Goal: Task Accomplishment & Management: Use online tool/utility

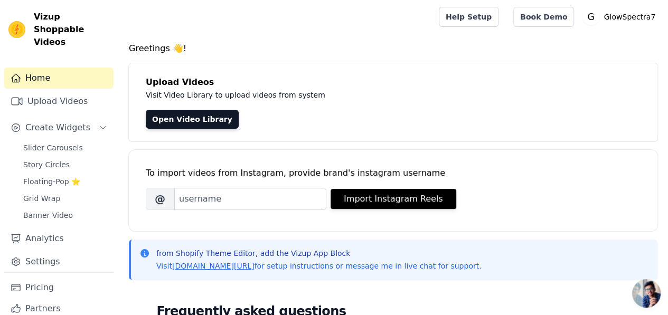
click at [277, 119] on div "Open Video Library" at bounding box center [393, 119] width 495 height 19
click at [60, 122] on span "Create Widgets" at bounding box center [57, 128] width 65 height 13
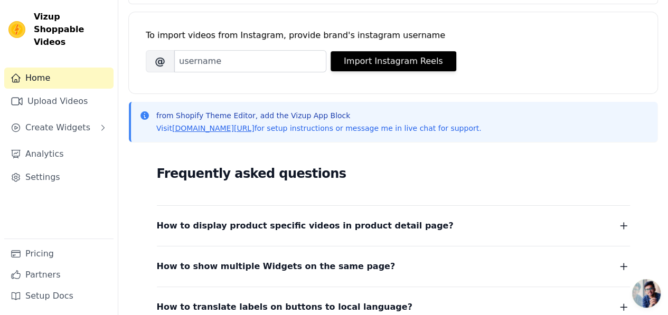
scroll to position [146, 0]
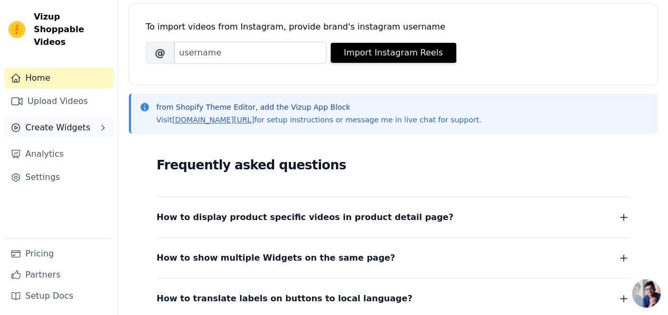
click at [69, 122] on span "Create Widgets" at bounding box center [57, 128] width 65 height 13
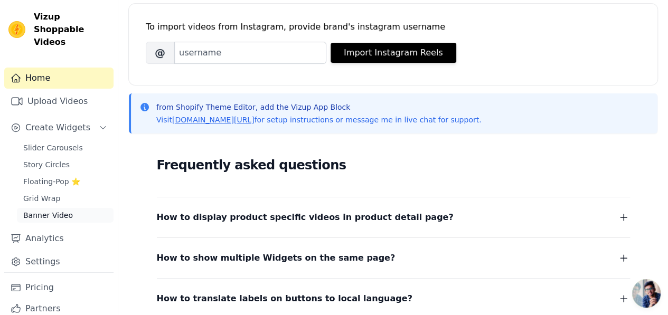
click at [64, 210] on span "Banner Video" at bounding box center [48, 215] width 50 height 11
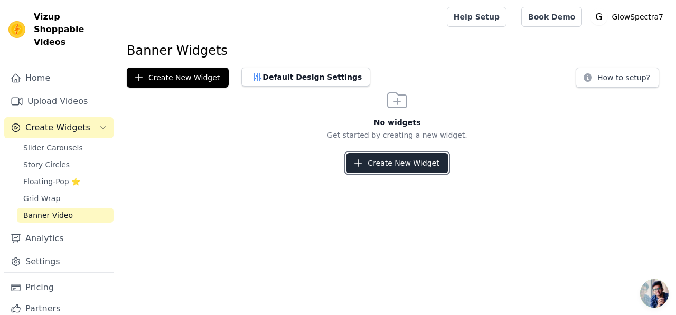
click at [401, 161] on button "Create New Widget" at bounding box center [397, 163] width 102 height 20
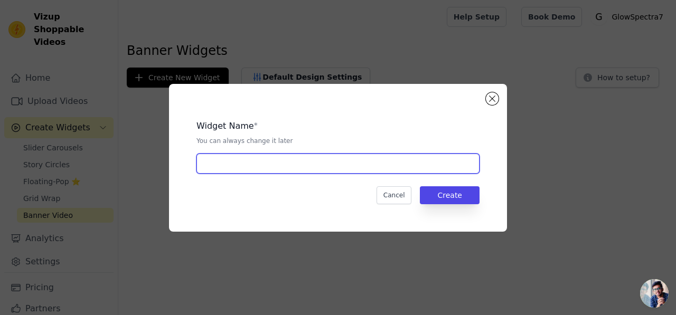
click at [401, 161] on input "text" at bounding box center [338, 164] width 283 height 20
type input "led mask"
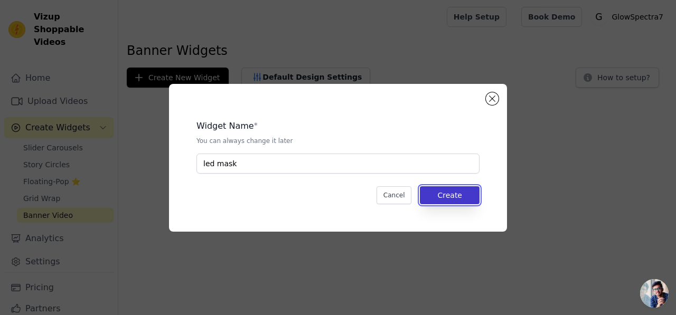
click at [446, 196] on button "Create" at bounding box center [450, 196] width 60 height 18
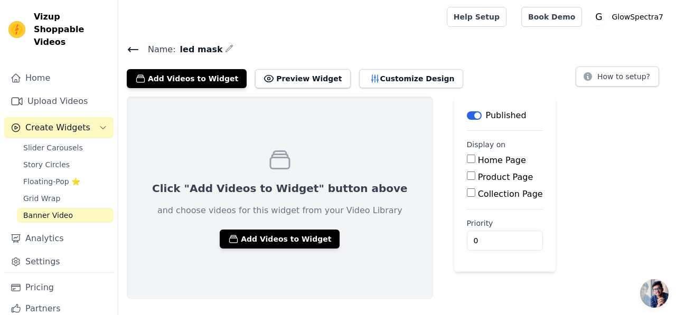
click at [467, 158] on input "Home Page" at bounding box center [471, 159] width 8 height 8
checkbox input "true"
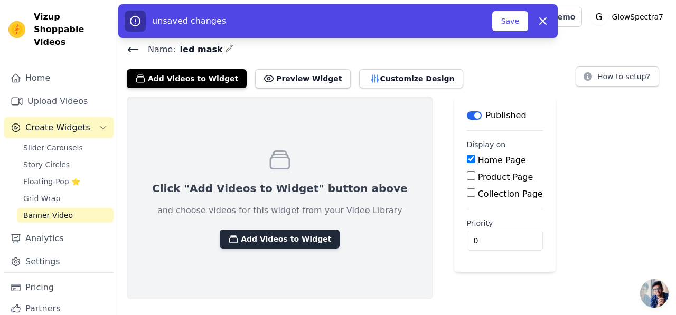
click at [285, 235] on button "Add Videos to Widget" at bounding box center [280, 239] width 120 height 19
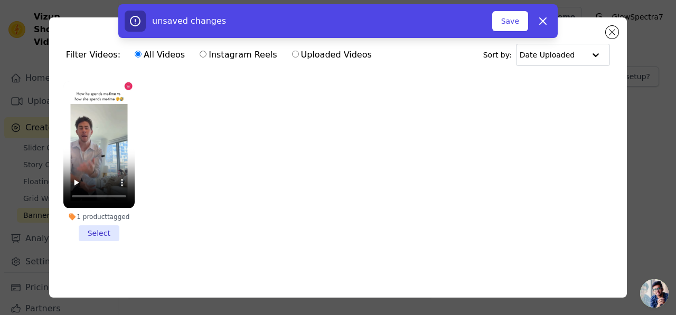
click at [103, 230] on li "1 product tagged Select" at bounding box center [98, 161] width 71 height 160
click at [0, 0] on input "1 product tagged Select" at bounding box center [0, 0] width 0 height 0
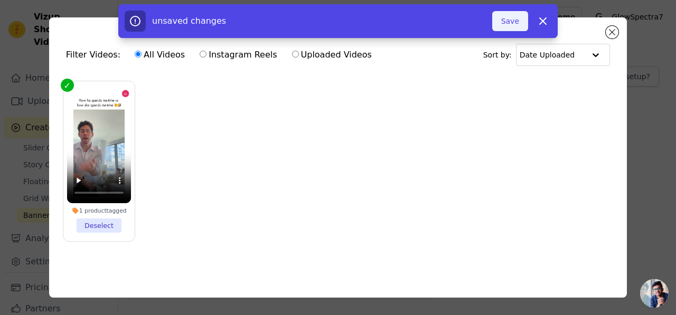
click at [510, 25] on button "Save" at bounding box center [510, 21] width 36 height 20
click at [510, 25] on button "Add To Widget" at bounding box center [493, 21] width 71 height 20
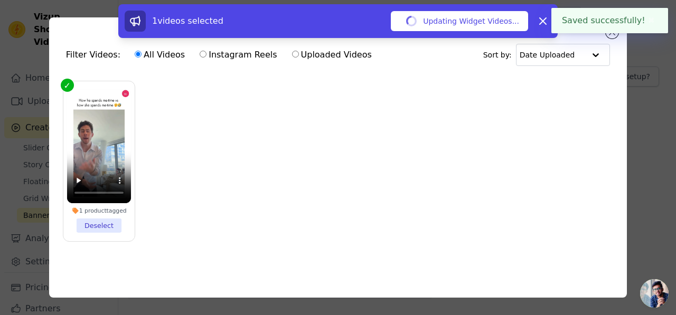
click at [510, 25] on button "Updating Widget Videos..." at bounding box center [459, 21] width 137 height 20
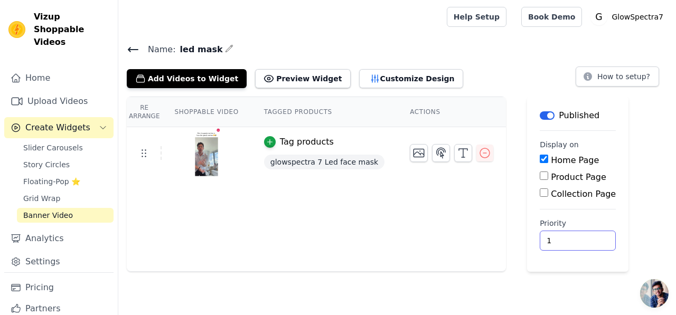
type input "1"
click at [564, 237] on input "1" at bounding box center [578, 241] width 76 height 20
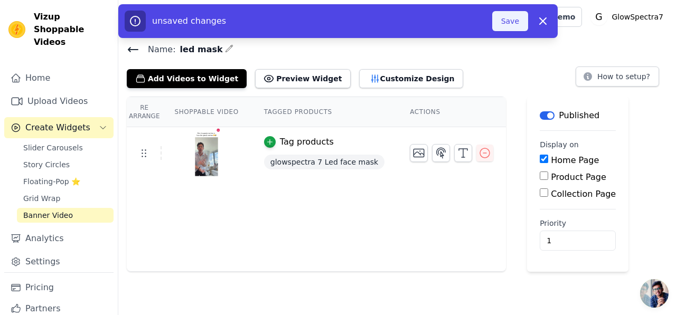
click at [517, 24] on button "Save" at bounding box center [510, 21] width 36 height 20
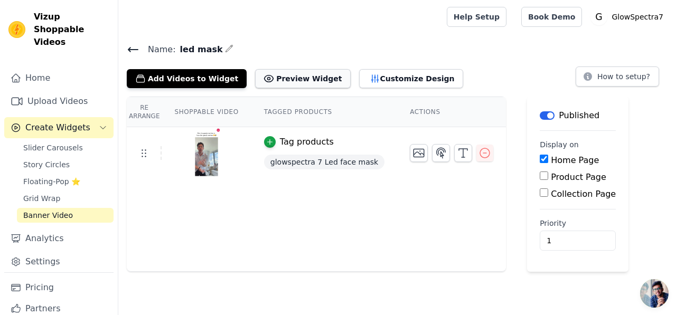
click at [289, 76] on button "Preview Widget" at bounding box center [302, 78] width 95 height 19
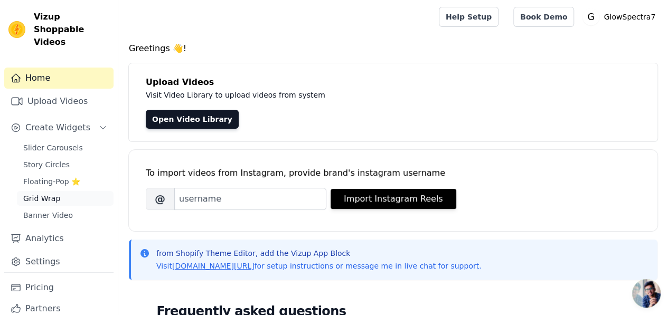
click at [45, 193] on span "Grid Wrap" at bounding box center [41, 198] width 37 height 11
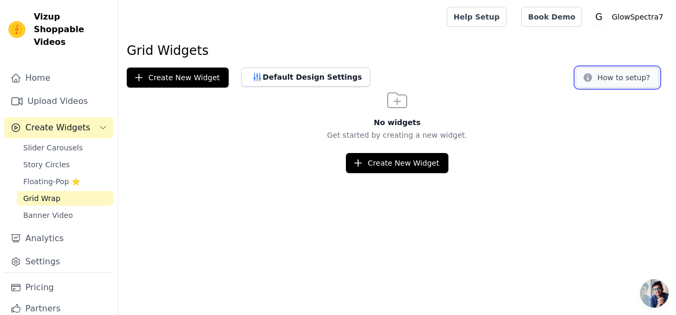
click at [602, 86] on button "How to setup?" at bounding box center [617, 78] width 83 height 20
